Goal: Task Accomplishment & Management: Complete application form

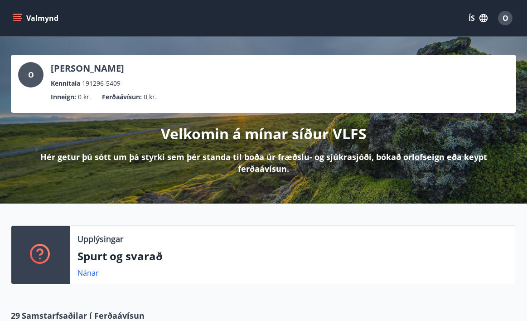
click at [507, 25] on div "O" at bounding box center [505, 18] width 15 height 15
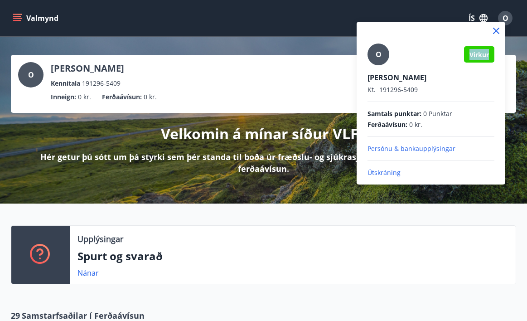
drag, startPoint x: 457, startPoint y: 52, endPoint x: 493, endPoint y: 57, distance: 36.2
click at [493, 57] on div "O Virkur" at bounding box center [431, 55] width 127 height 22
copy span "Virkur"
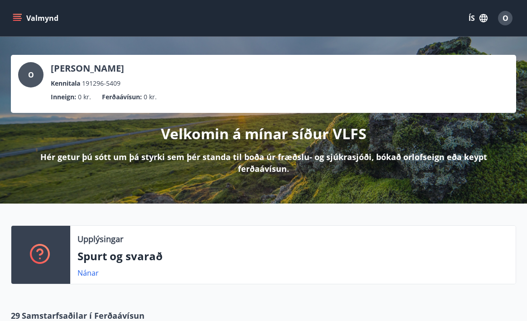
click at [507, 19] on span "O" at bounding box center [506, 18] width 6 height 10
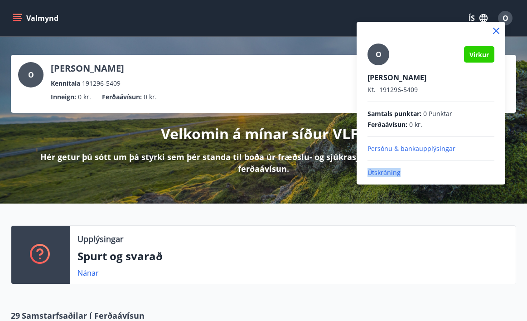
drag, startPoint x: 412, startPoint y: 176, endPoint x: 364, endPoint y: 176, distance: 48.5
click at [364, 176] on div "O Virkur [PERSON_NAME] Kt. 191296-5409 Samtals punktar : 0 Punktar Ferðaávísun …" at bounding box center [431, 99] width 149 height 155
copy p "Útskráning"
click at [383, 174] on p "Útskráning" at bounding box center [431, 172] width 127 height 9
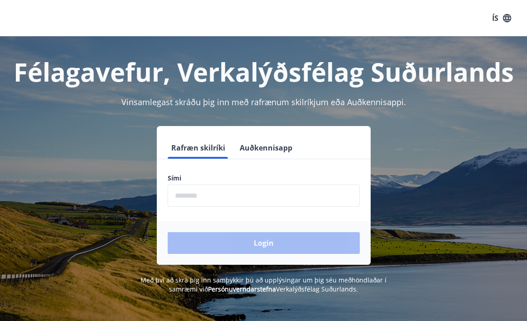
click at [269, 152] on button "Auðkennisapp" at bounding box center [266, 148] width 60 height 22
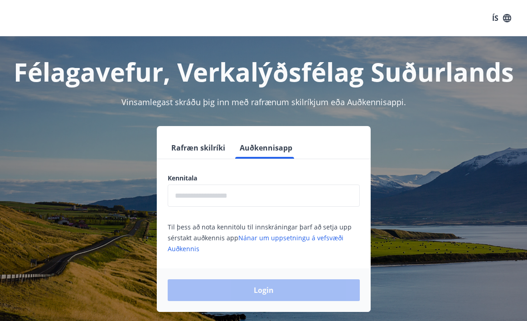
click at [206, 205] on input "text" at bounding box center [264, 195] width 192 height 22
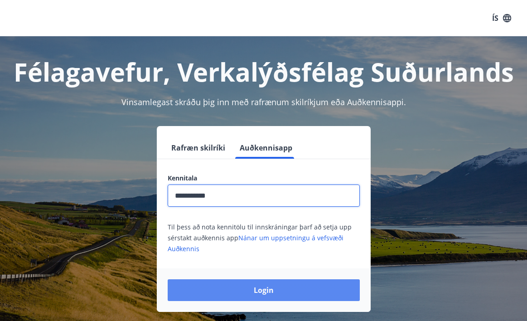
type input "**********"
click at [242, 300] on button "Login" at bounding box center [264, 290] width 192 height 22
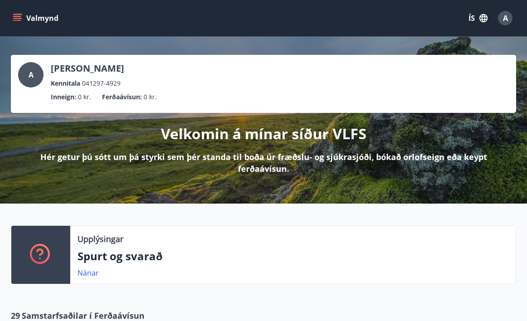
click at [174, 83] on div "A Adam Malinowski Kennitala 041297-4929" at bounding box center [263, 75] width 491 height 26
click at [31, 75] on span "A" at bounding box center [31, 75] width 5 height 10
drag, startPoint x: 177, startPoint y: 98, endPoint x: 46, endPoint y: 92, distance: 131.2
click at [46, 92] on ul "Inneign : 0 kr. Ferðaávísun : 0 kr." at bounding box center [263, 96] width 491 height 17
copy ul "Inneign : 0 kr. Ferðaávísun : 0 kr."
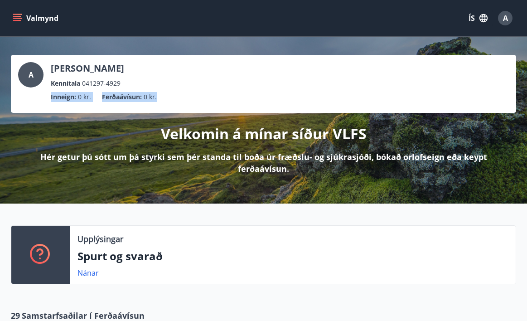
click at [228, 147] on div "Velkomin á mínar síður VLFS Hér getur þú sótt um þá styrki sem þér standa til b…" at bounding box center [263, 144] width 505 height 62
click at [34, 75] on div "A" at bounding box center [30, 74] width 25 height 25
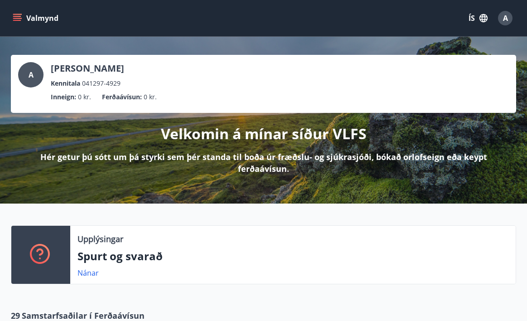
click at [34, 75] on div "A" at bounding box center [30, 74] width 25 height 25
click at [171, 84] on div "A Adam Malinowski Kennitala 041297-4929" at bounding box center [263, 75] width 491 height 26
click at [187, 82] on div "A Adam Malinowski Kennitala 041297-4929" at bounding box center [263, 75] width 491 height 26
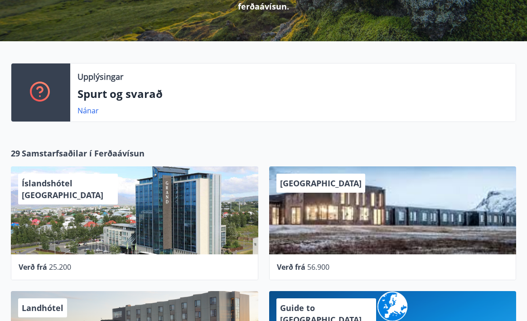
scroll to position [178, 0]
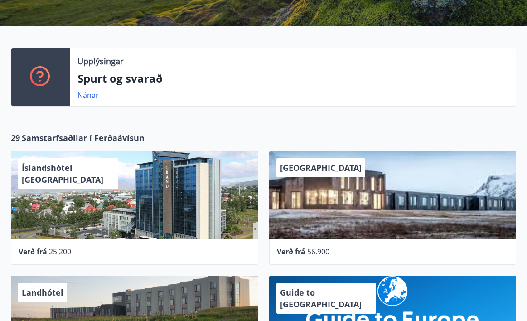
click at [51, 88] on div at bounding box center [40, 77] width 59 height 58
click at [141, 89] on div "Upplýsingar Spurt og svarað Nánar" at bounding box center [293, 77] width 446 height 58
click at [87, 93] on link "Nánar" at bounding box center [88, 95] width 21 height 10
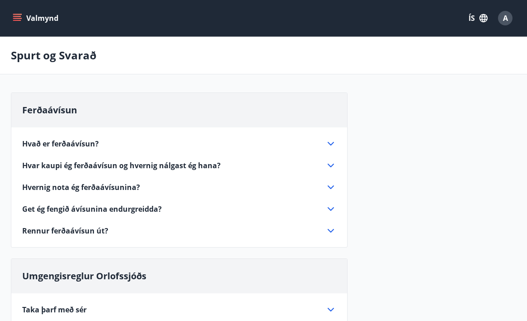
click at [472, 19] on button "ÍS" at bounding box center [478, 18] width 29 height 16
click at [427, 53] on div "English" at bounding box center [406, 57] width 94 height 11
click at [466, 20] on button "EN" at bounding box center [478, 18] width 30 height 16
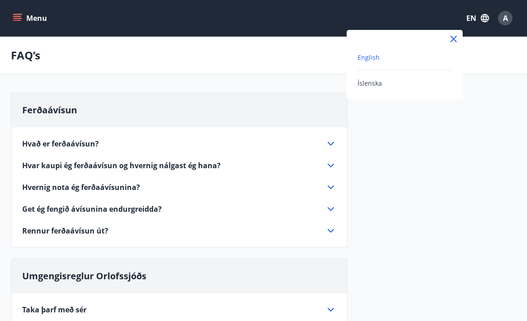
click at [378, 59] on span "English" at bounding box center [369, 57] width 22 height 9
click at [20, 19] on icon "menu" at bounding box center [18, 18] width 10 height 1
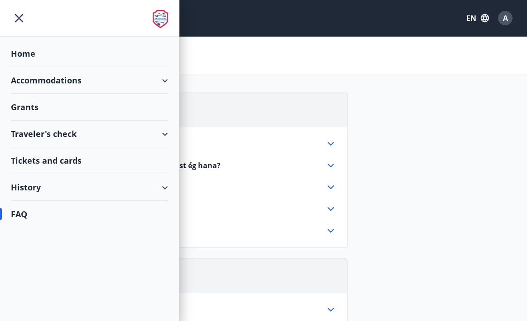
click at [32, 55] on div "Home" at bounding box center [89, 53] width 157 height 27
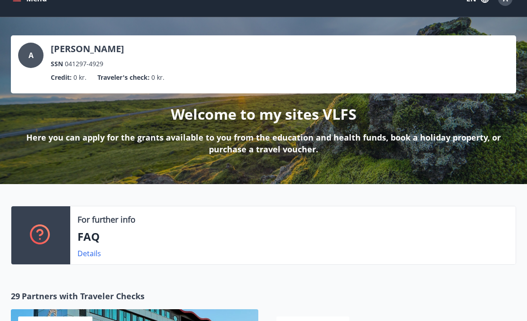
scroll to position [8, 0]
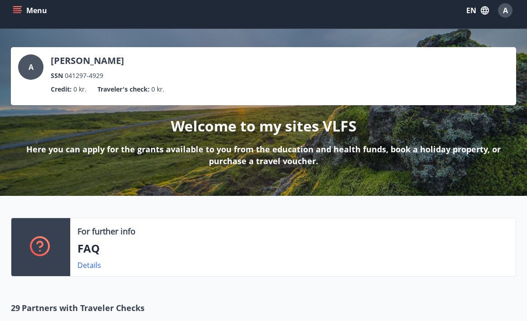
click at [30, 73] on div "A" at bounding box center [30, 66] width 25 height 25
click at [24, 67] on div "A" at bounding box center [30, 66] width 25 height 25
click at [26, 70] on div "A" at bounding box center [30, 66] width 25 height 25
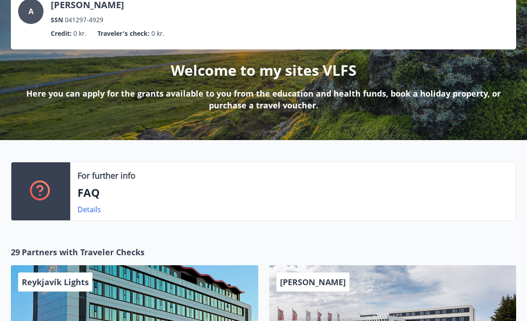
scroll to position [82, 0]
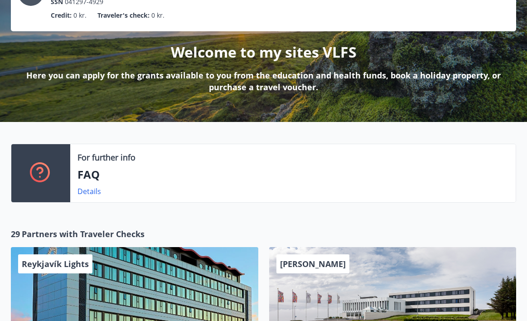
click at [87, 196] on div "Details" at bounding box center [93, 191] width 31 height 11
click at [91, 191] on link "Details" at bounding box center [90, 191] width 24 height 10
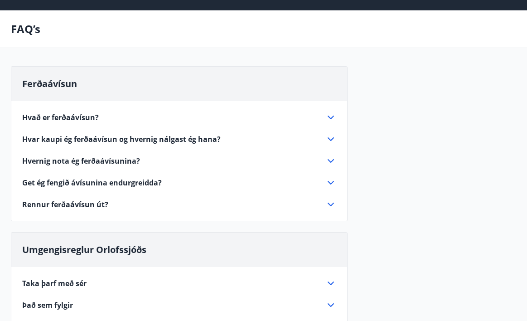
scroll to position [27, 0]
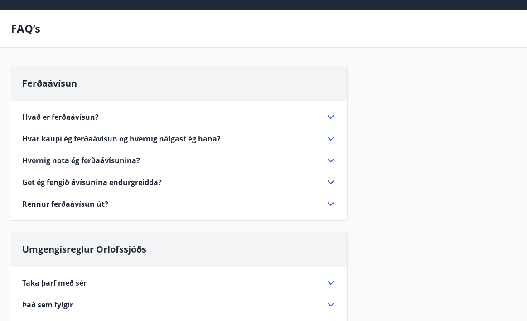
click at [328, 114] on icon at bounding box center [330, 117] width 11 height 11
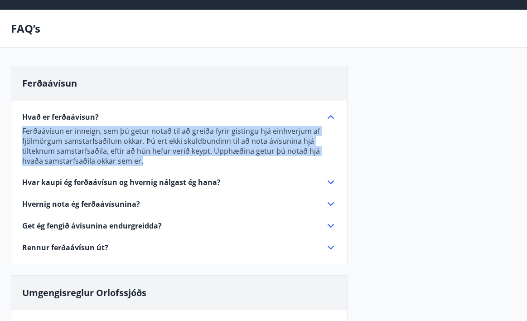
drag, startPoint x: 147, startPoint y: 163, endPoint x: 20, endPoint y: 110, distance: 138.1
click at [20, 110] on div "Hvað er ferðaávísun? Ferðaávísun er inneign, sem þú getur notað til að greiða f…" at bounding box center [179, 177] width 336 height 152
copy p "Ferðaávísun er inneign, sem þú getur notað til að greiða fyrir gistingu hjá ein…"
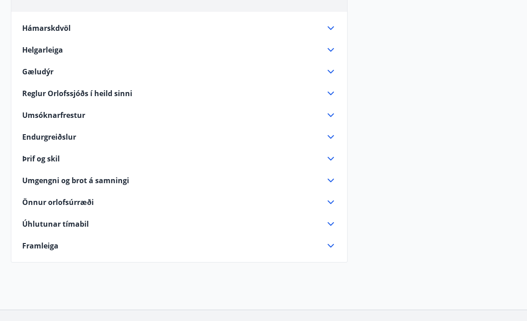
scroll to position [634, 0]
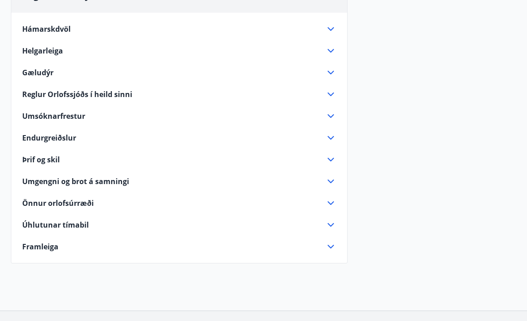
click at [328, 138] on icon at bounding box center [330, 137] width 11 height 11
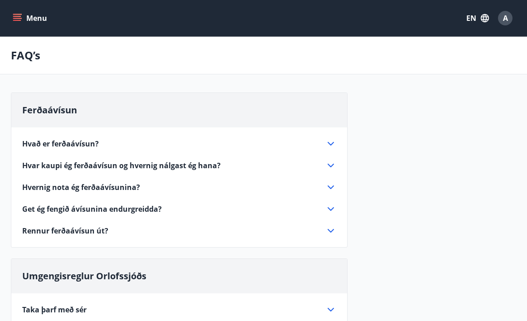
scroll to position [0, 0]
click at [20, 18] on icon "menu" at bounding box center [18, 18] width 10 height 1
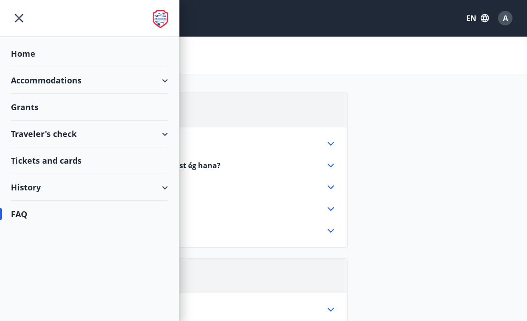
click at [66, 108] on div "Grants" at bounding box center [89, 107] width 157 height 27
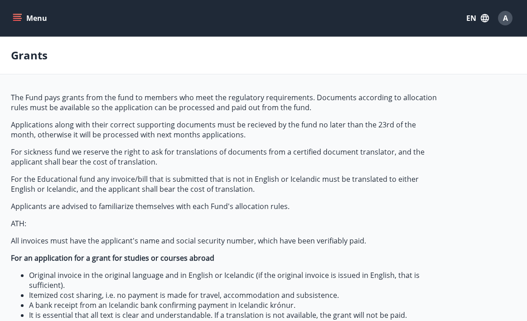
type input "***"
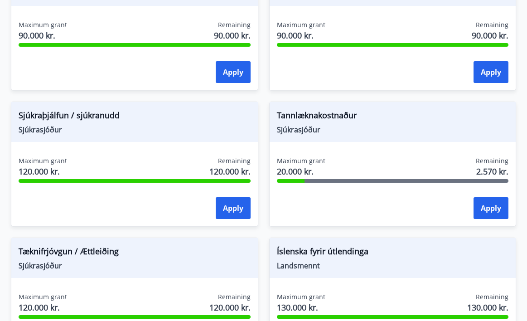
scroll to position [1005, 0]
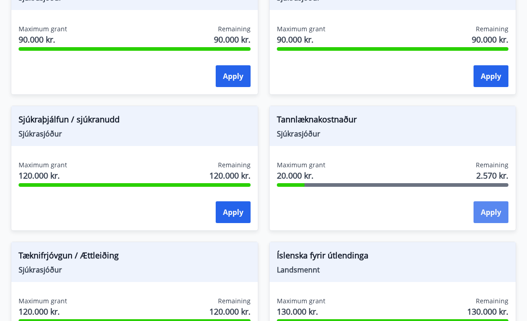
click at [494, 210] on button "Apply" at bounding box center [491, 212] width 35 height 22
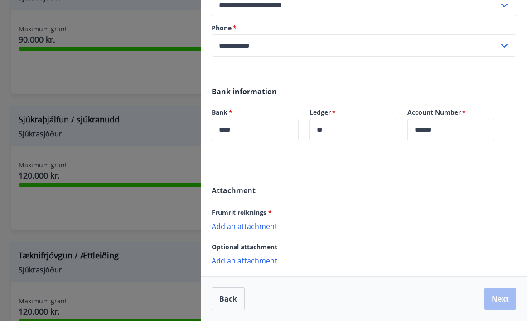
scroll to position [174, 0]
click at [252, 229] on p "Add an attachment" at bounding box center [364, 225] width 305 height 9
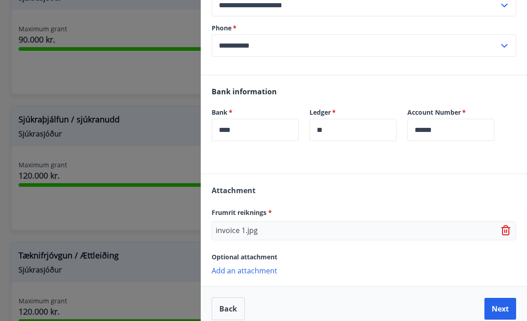
click at [235, 272] on p "Add an attachment" at bounding box center [364, 270] width 305 height 9
click at [242, 269] on p "Add an attachment" at bounding box center [364, 270] width 305 height 9
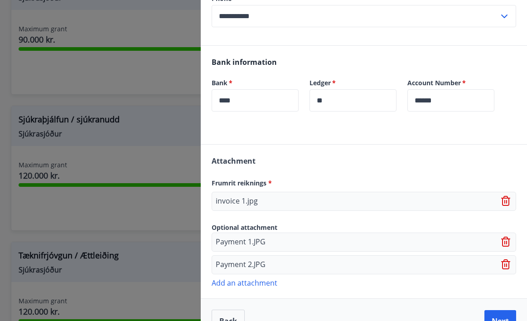
scroll to position [211, 0]
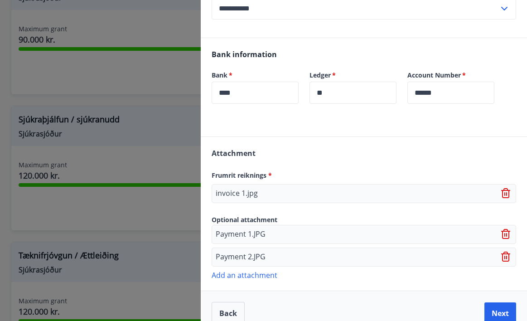
click at [505, 190] on icon at bounding box center [505, 190] width 7 height 1
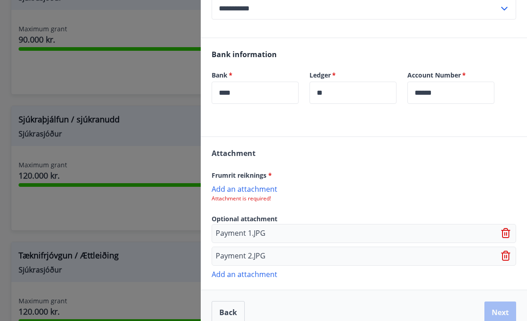
click at [254, 192] on p "Add an attachment" at bounding box center [364, 188] width 305 height 9
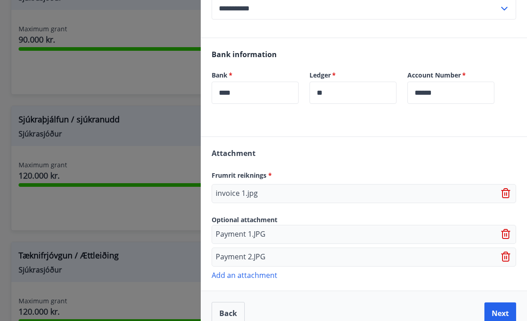
click at [270, 277] on p "Add an attachment" at bounding box center [364, 274] width 305 height 9
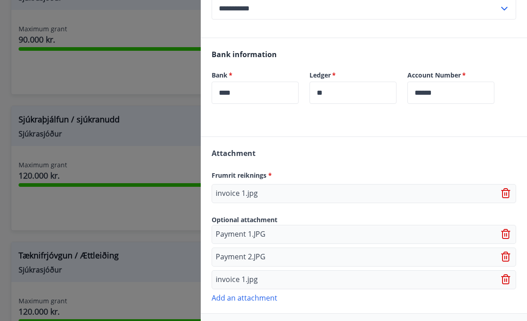
click at [505, 195] on icon at bounding box center [505, 194] width 1 height 4
click at [264, 190] on p "Add an attachment" at bounding box center [364, 188] width 305 height 9
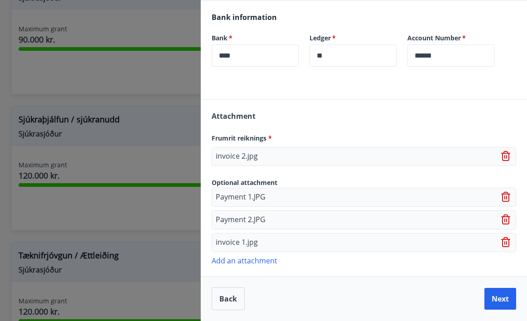
scroll to position [248, 0]
click at [502, 301] on button "Next" at bounding box center [501, 299] width 32 height 22
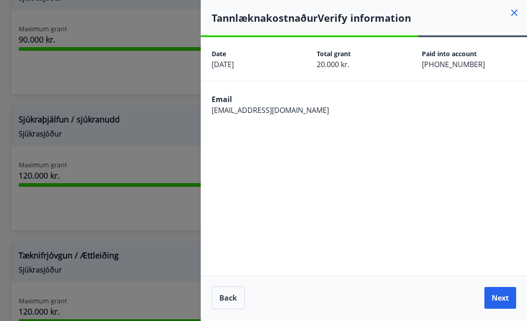
scroll to position [0, 0]
click at [504, 296] on button "Next" at bounding box center [501, 298] width 32 height 22
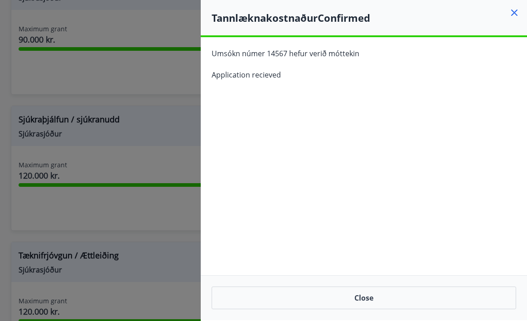
click at [515, 14] on icon at bounding box center [514, 12] width 11 height 11
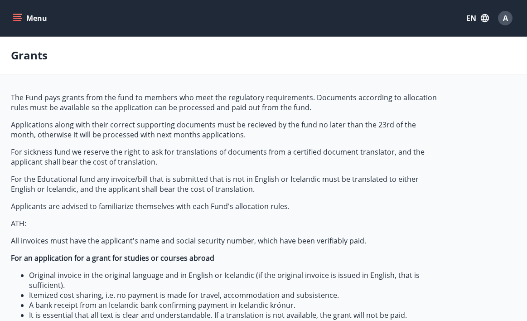
click at [505, 20] on span "A" at bounding box center [505, 18] width 5 height 10
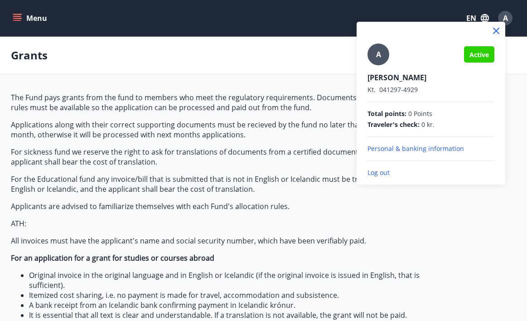
click at [383, 172] on p "Log out" at bounding box center [431, 172] width 127 height 9
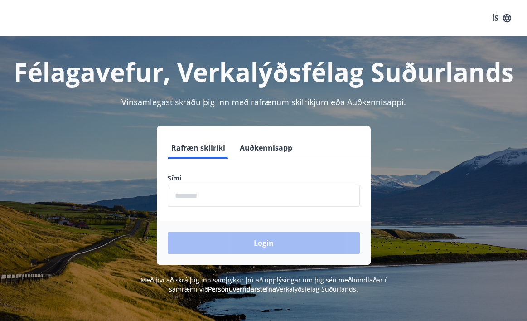
click at [268, 148] on button "Auðkennisapp" at bounding box center [266, 148] width 60 height 22
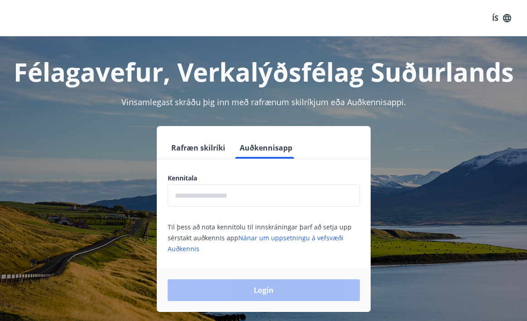
click at [242, 194] on input "text" at bounding box center [264, 195] width 192 height 22
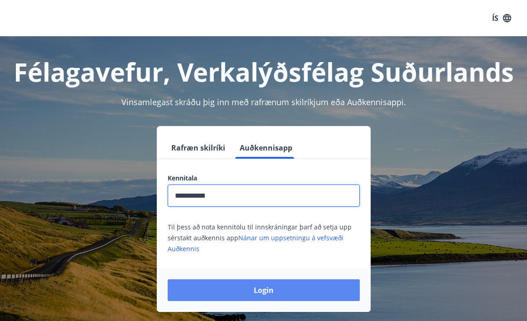
type input "**********"
click at [269, 294] on button "Login" at bounding box center [264, 290] width 192 height 22
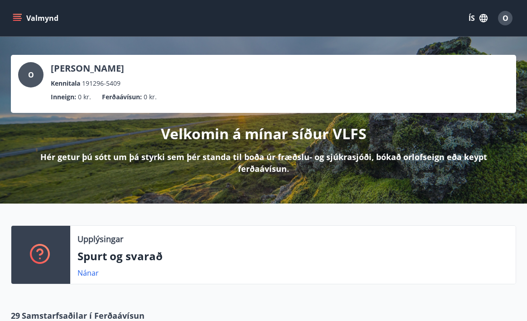
click at [17, 18] on icon "menu" at bounding box center [18, 18] width 10 height 1
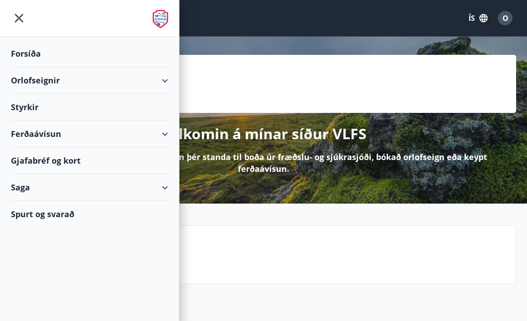
click at [471, 16] on button "ÍS" at bounding box center [478, 18] width 29 height 16
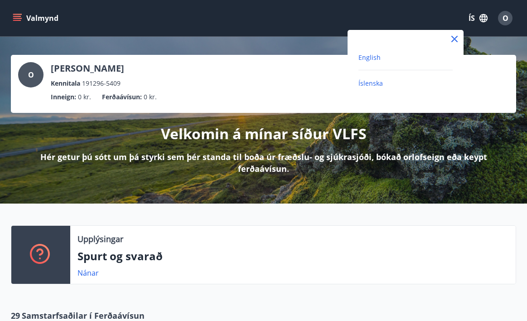
click at [365, 59] on span "English" at bounding box center [370, 57] width 22 height 9
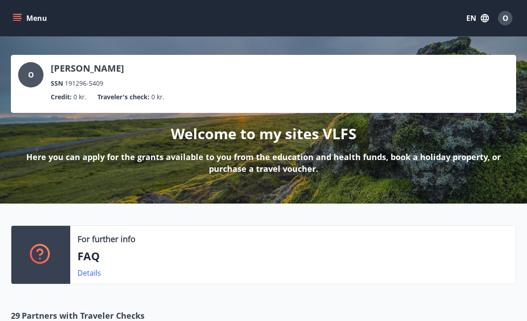
click at [20, 19] on icon "menu" at bounding box center [17, 18] width 9 height 9
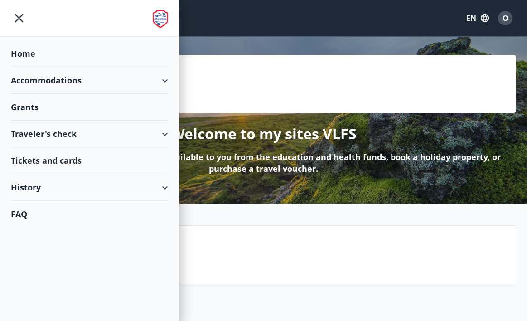
click at [30, 107] on div "Grants" at bounding box center [89, 107] width 157 height 27
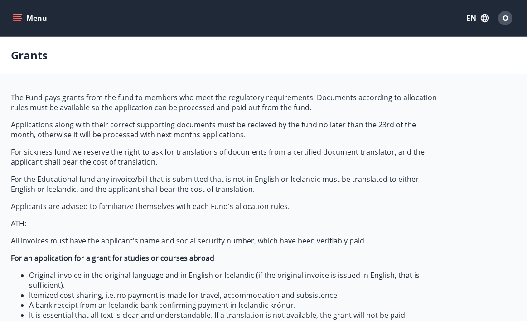
type input "***"
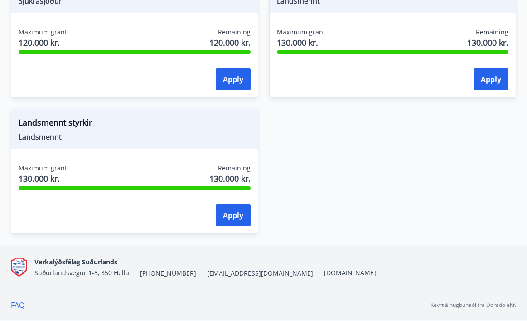
scroll to position [1274, 0]
